Goal: Task Accomplishment & Management: Complete application form

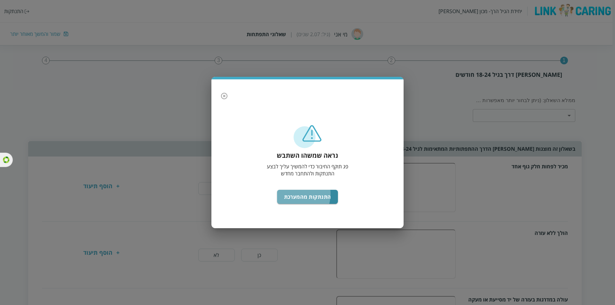
click at [296, 192] on button "התנתקות מהמערכת" at bounding box center [307, 197] width 61 height 14
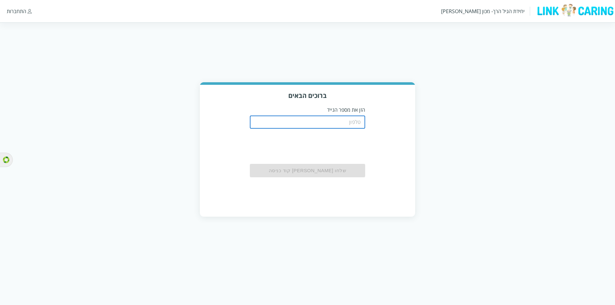
click at [350, 120] on input "tel" at bounding box center [307, 122] width 115 height 13
paste input "0523283031"
type input "0523283031"
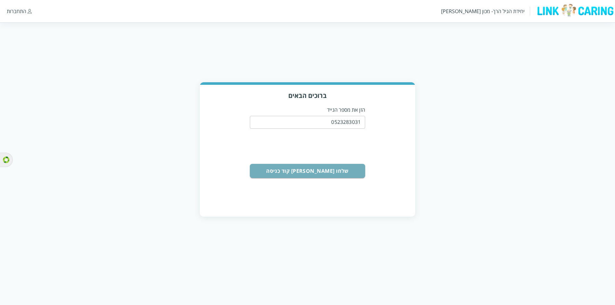
click at [347, 167] on button "שלחו [PERSON_NAME] קוד כניסה" at bounding box center [307, 171] width 115 height 14
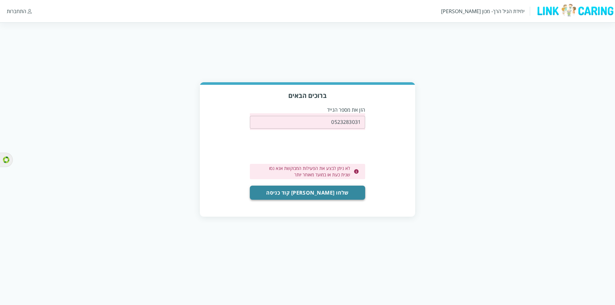
click at [322, 190] on button "שלחו [PERSON_NAME] קוד כניסה" at bounding box center [307, 193] width 115 height 14
